Goal: Obtain resource: Obtain resource

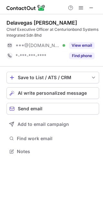
scroll to position [147, 103]
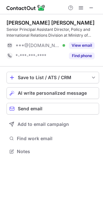
scroll to position [143, 103]
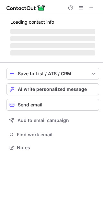
click at [78, 44] on span "‌" at bounding box center [52, 45] width 85 height 5
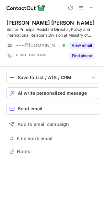
scroll to position [147, 103]
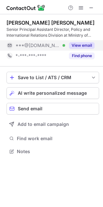
click at [78, 44] on button "View email" at bounding box center [82, 45] width 26 height 6
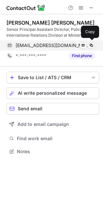
click at [40, 46] on span "aidasyukrena@gmail.com" at bounding box center [53, 45] width 74 height 6
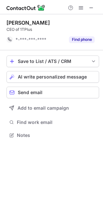
scroll to position [131, 103]
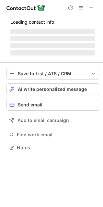
scroll to position [141, 103]
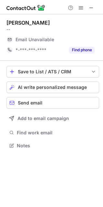
scroll to position [141, 103]
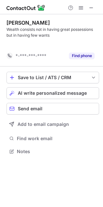
scroll to position [136, 103]
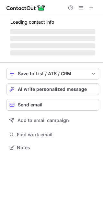
scroll to position [147, 103]
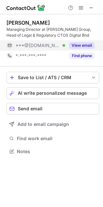
click at [80, 46] on button "View email" at bounding box center [82, 45] width 26 height 6
click at [78, 45] on button "View email" at bounding box center [82, 45] width 26 height 6
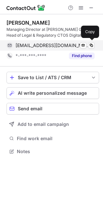
click at [31, 46] on span "adamahad444@gmail.com" at bounding box center [53, 45] width 74 height 6
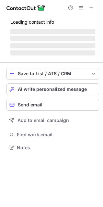
scroll to position [141, 103]
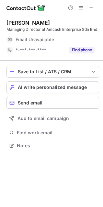
scroll to position [141, 103]
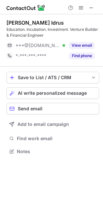
scroll to position [147, 103]
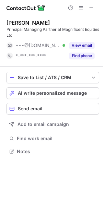
scroll to position [147, 103]
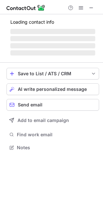
scroll to position [157, 103]
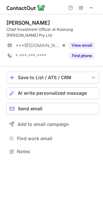
scroll to position [147, 103]
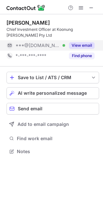
click at [85, 44] on button "View email" at bounding box center [82, 45] width 26 height 6
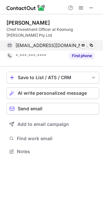
click at [44, 45] on span "plim9065@gmail.com" at bounding box center [53, 45] width 74 height 6
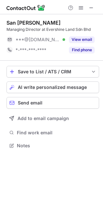
scroll to position [141, 103]
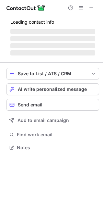
scroll to position [151, 103]
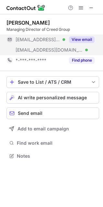
click at [31, 49] on span "***@creed-group.com" at bounding box center [49, 50] width 67 height 6
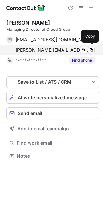
click at [34, 50] on span "takashi.eguchi@creed-group.com" at bounding box center [53, 50] width 74 height 6
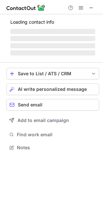
scroll to position [141, 103]
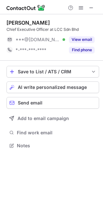
scroll to position [141, 103]
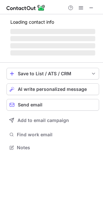
scroll to position [141, 103]
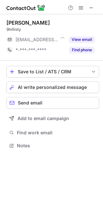
scroll to position [141, 103]
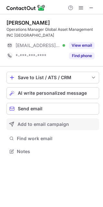
scroll to position [3, 3]
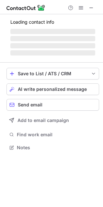
scroll to position [147, 103]
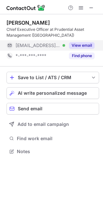
click at [80, 43] on button "View email" at bounding box center [82, 45] width 26 height 6
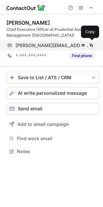
click at [50, 44] on span "david.spence@prudential.com.my" at bounding box center [53, 45] width 74 height 6
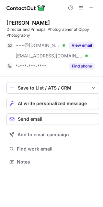
scroll to position [157, 103]
click at [90, 8] on span at bounding box center [91, 7] width 5 height 5
click at [46, 39] on div "Naqib Albar Director and Principal Photographer at Qippy Photography ***@gmail.…" at bounding box center [52, 45] width 93 height 52
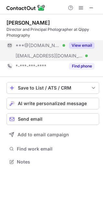
drag, startPoint x: 44, startPoint y: 46, endPoint x: 19, endPoint y: 52, distance: 25.5
click at [44, 47] on span "***@gmail.com" at bounding box center [38, 45] width 45 height 6
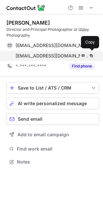
click at [27, 55] on span "qippy@qippy.com" at bounding box center [53, 56] width 74 height 6
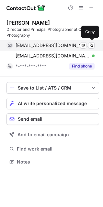
click at [47, 45] on span "qippys@gmail.com" at bounding box center [53, 45] width 74 height 6
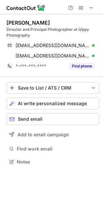
click at [102, 81] on div "Naqib Albar Director and Principal Photographer at Qippy Photography qippys@gma…" at bounding box center [51, 92] width 103 height 157
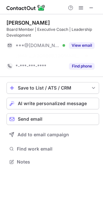
scroll to position [147, 103]
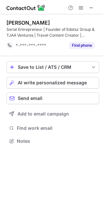
scroll to position [136, 103]
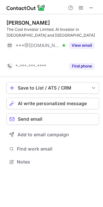
scroll to position [147, 103]
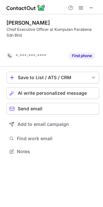
scroll to position [136, 103]
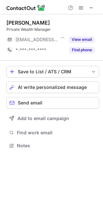
scroll to position [141, 103]
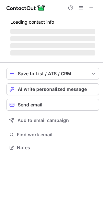
scroll to position [147, 103]
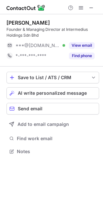
scroll to position [147, 103]
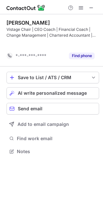
scroll to position [136, 103]
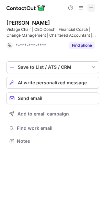
click at [89, 7] on span at bounding box center [91, 7] width 5 height 5
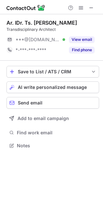
scroll to position [141, 103]
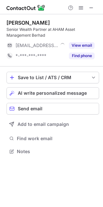
scroll to position [147, 103]
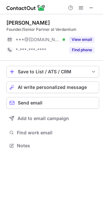
scroll to position [141, 103]
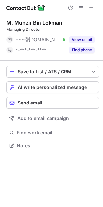
scroll to position [141, 103]
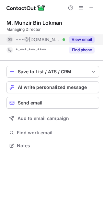
click at [87, 39] on button "View email" at bounding box center [82, 39] width 26 height 6
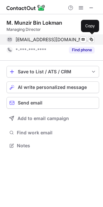
click at [35, 38] on span "[EMAIL_ADDRESS][DOMAIN_NAME]" at bounding box center [53, 40] width 74 height 6
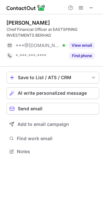
scroll to position [147, 103]
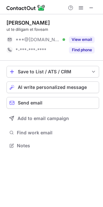
scroll to position [141, 103]
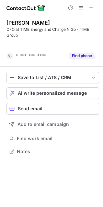
scroll to position [136, 103]
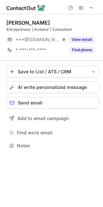
scroll to position [141, 103]
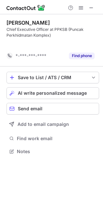
scroll to position [136, 103]
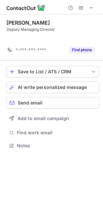
scroll to position [131, 103]
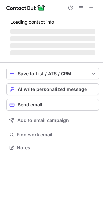
scroll to position [141, 103]
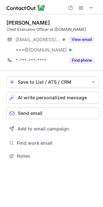
scroll to position [151, 103]
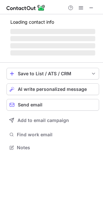
scroll to position [141, 103]
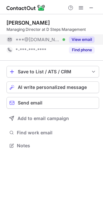
click at [84, 38] on button "View email" at bounding box center [82, 39] width 26 height 6
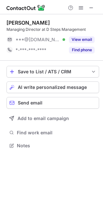
click at [38, 37] on span "***@yahoo.co.uk" at bounding box center [38, 40] width 45 height 6
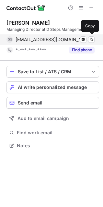
click at [41, 40] on span "dessazizan@yahoo.co.uk" at bounding box center [53, 40] width 74 height 6
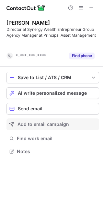
scroll to position [136, 103]
